Goal: Task Accomplishment & Management: Use online tool/utility

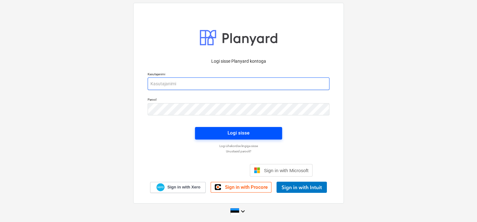
type input "[EMAIL_ADDRESS][DOMAIN_NAME]"
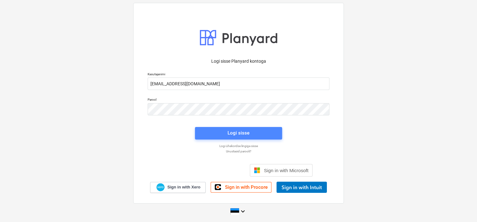
click at [223, 133] on span "Logi sisse" at bounding box center [239, 133] width 72 height 8
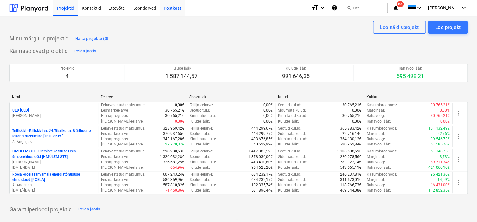
click at [173, 8] on div "Postkast" at bounding box center [172, 8] width 25 height 16
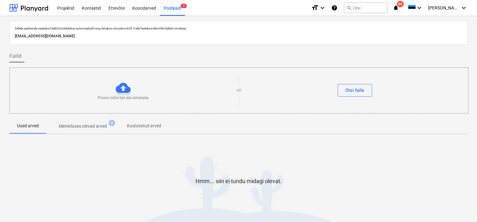
click at [106, 37] on p "[EMAIL_ADDRESS][DOMAIN_NAME]" at bounding box center [239, 36] width 448 height 7
copy p "[EMAIL_ADDRESS][DOMAIN_NAME]"
click at [48, 203] on div at bounding box center [238, 204] width 459 height 13
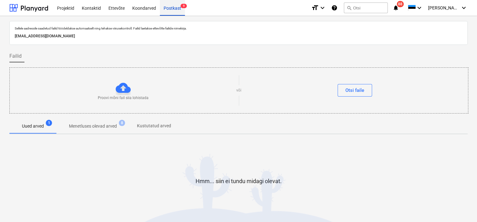
click at [174, 8] on div "Postkast 9" at bounding box center [172, 8] width 25 height 16
click at [136, 9] on div "Koondarved" at bounding box center [144, 8] width 31 height 16
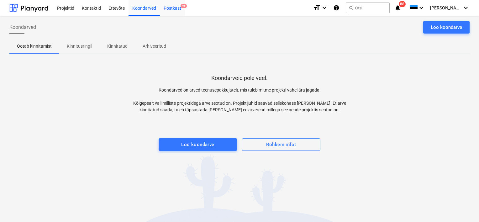
click at [176, 7] on div "Postkast 9+" at bounding box center [172, 8] width 25 height 16
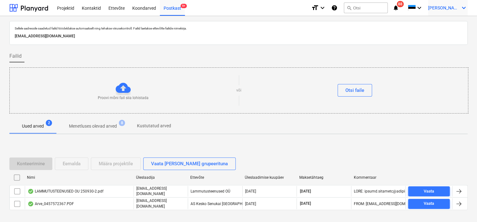
click at [451, 7] on span "[PERSON_NAME]" at bounding box center [444, 7] width 31 height 5
click at [455, 34] on div "Logi välja" at bounding box center [449, 34] width 38 height 10
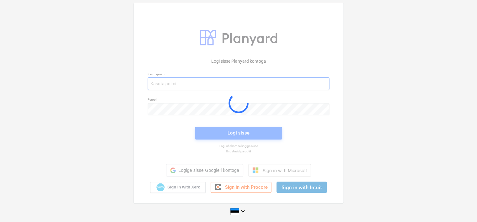
type input "[EMAIL_ADDRESS][DOMAIN_NAME]"
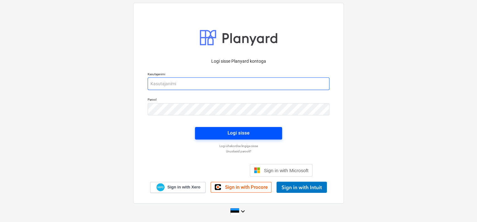
type input "[EMAIL_ADDRESS][DOMAIN_NAME]"
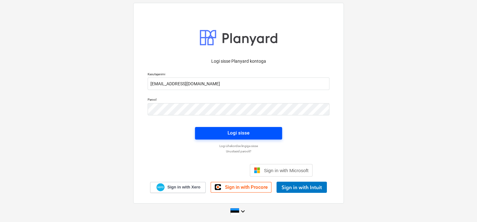
click at [220, 134] on span "Logi sisse" at bounding box center [239, 133] width 72 height 8
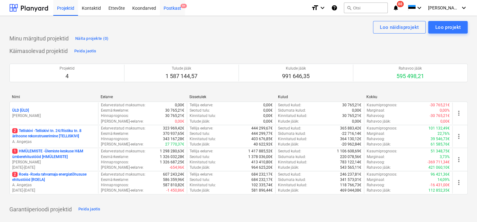
click at [141, 7] on div "Koondarved" at bounding box center [144, 8] width 31 height 16
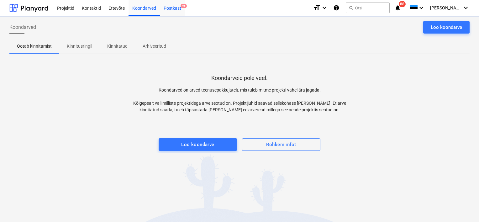
click at [174, 8] on div "Postkast 9+" at bounding box center [172, 8] width 25 height 16
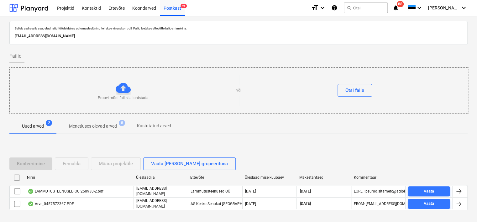
click at [109, 35] on p "[EMAIL_ADDRESS][DOMAIN_NAME]" at bounding box center [239, 36] width 448 height 7
copy p "[EMAIL_ADDRESS][DOMAIN_NAME]"
